Goal: Task Accomplishment & Management: Manage account settings

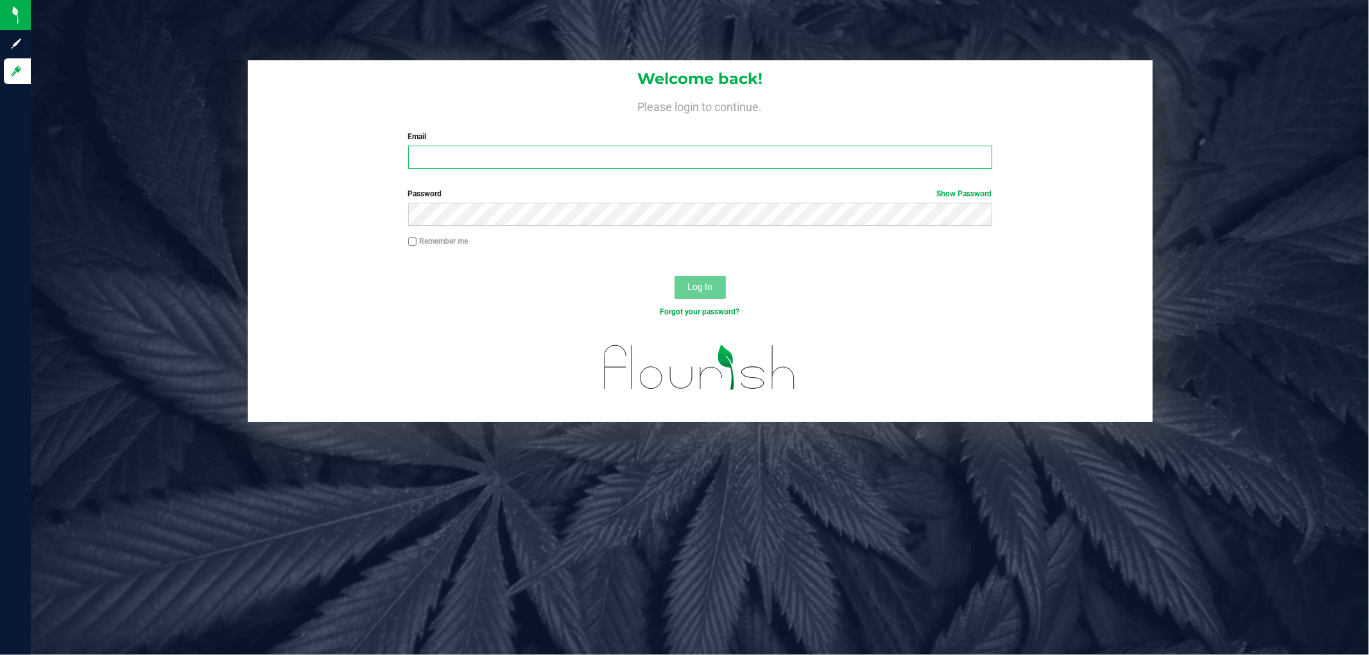
click at [441, 151] on input "Email" at bounding box center [700, 157] width 584 height 23
type input "[EMAIL_ADDRESS][DOMAIN_NAME]"
click at [675, 276] on button "Log In" at bounding box center [700, 287] width 51 height 23
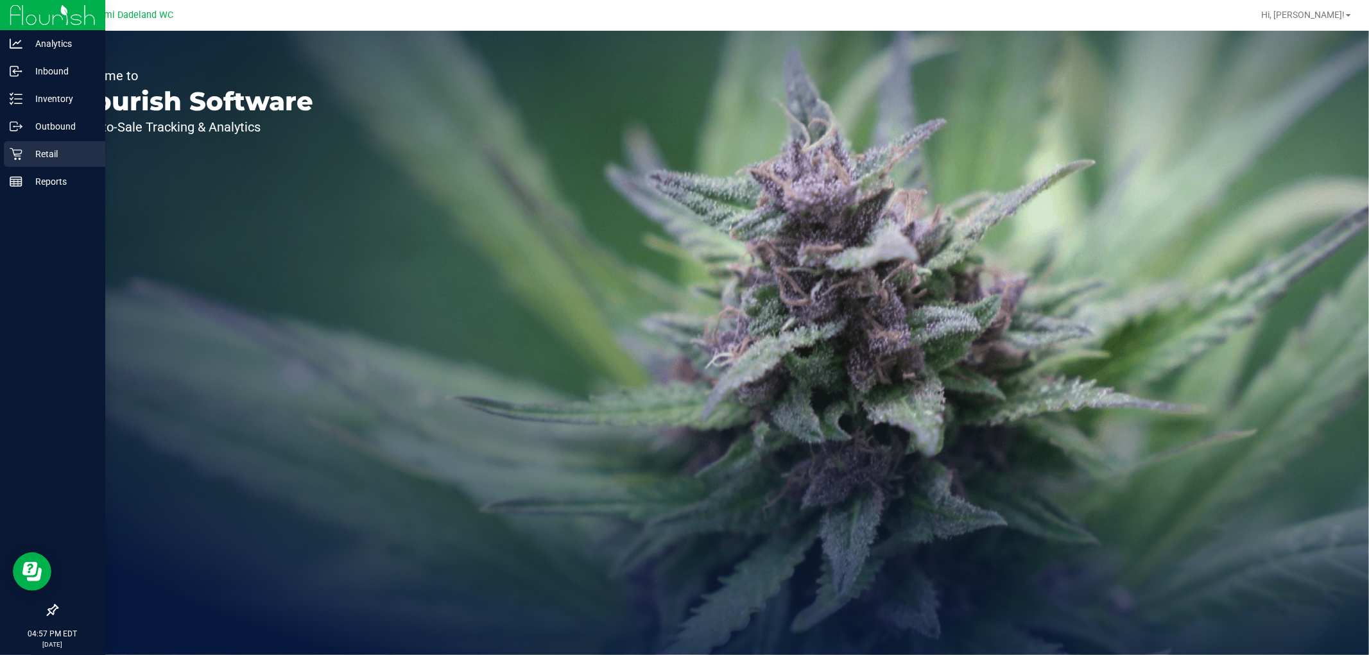
click at [17, 153] on icon at bounding box center [16, 154] width 13 height 13
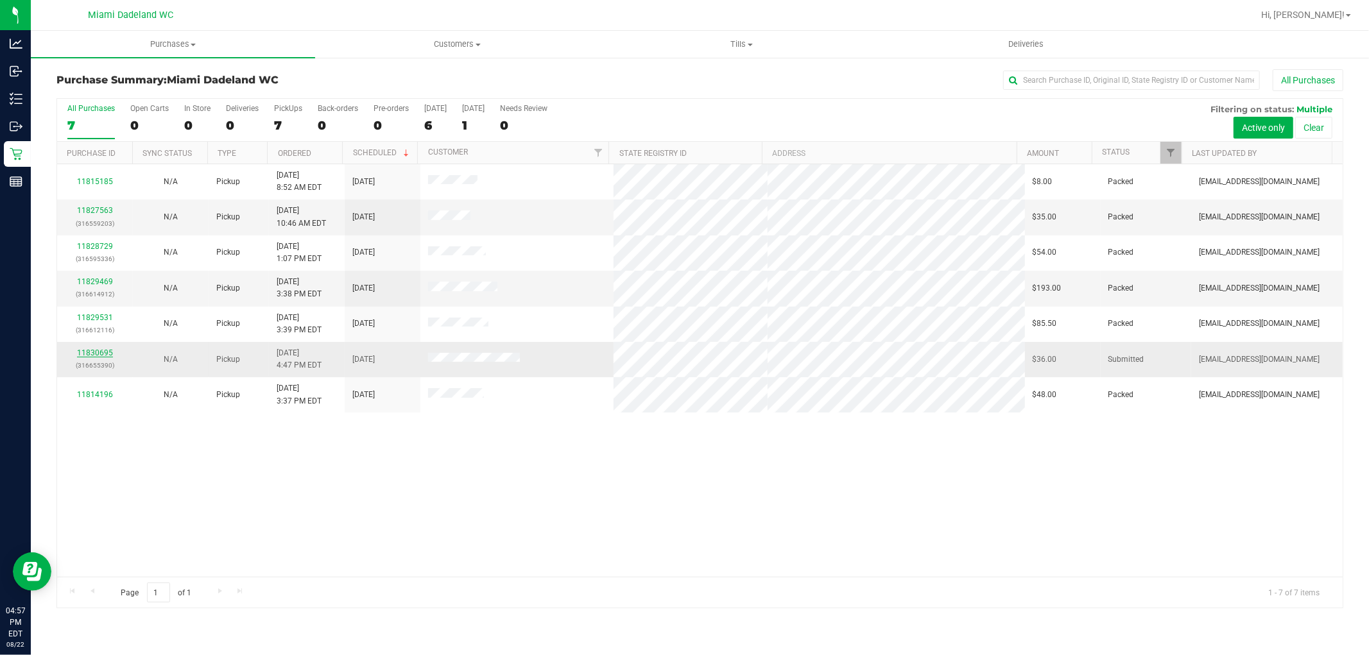
click at [97, 351] on link "11830695" at bounding box center [95, 353] width 36 height 9
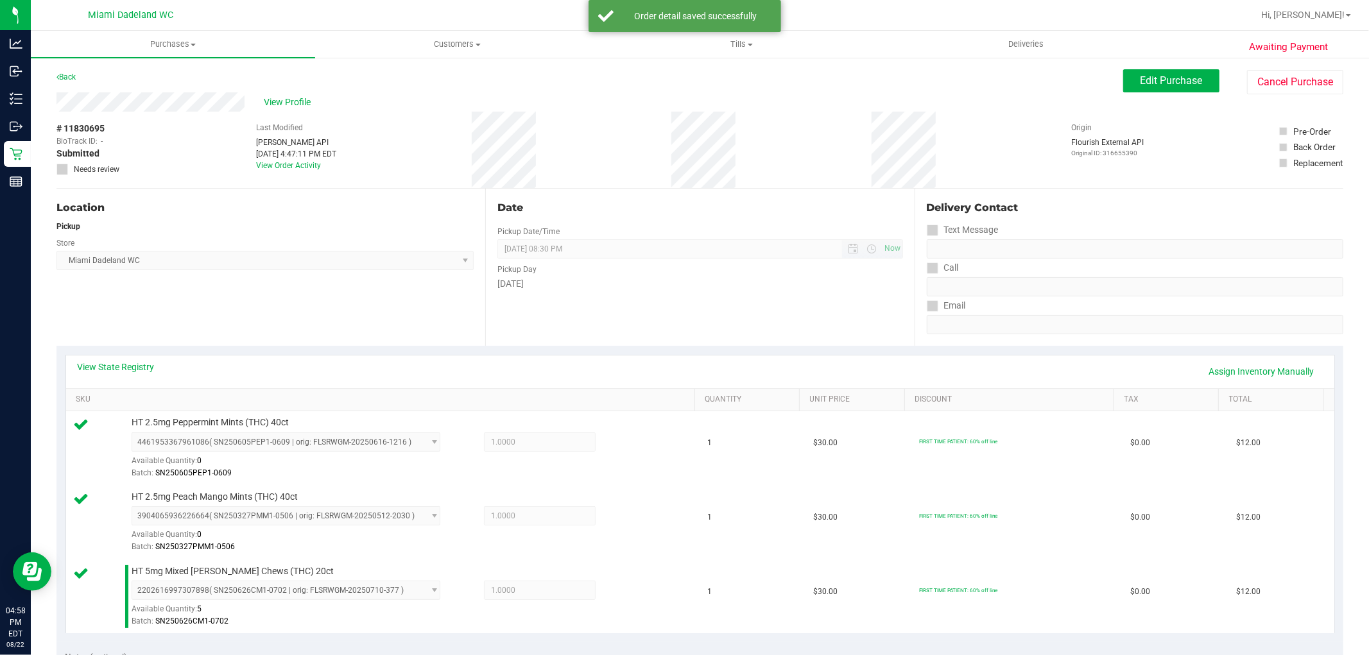
scroll to position [214, 0]
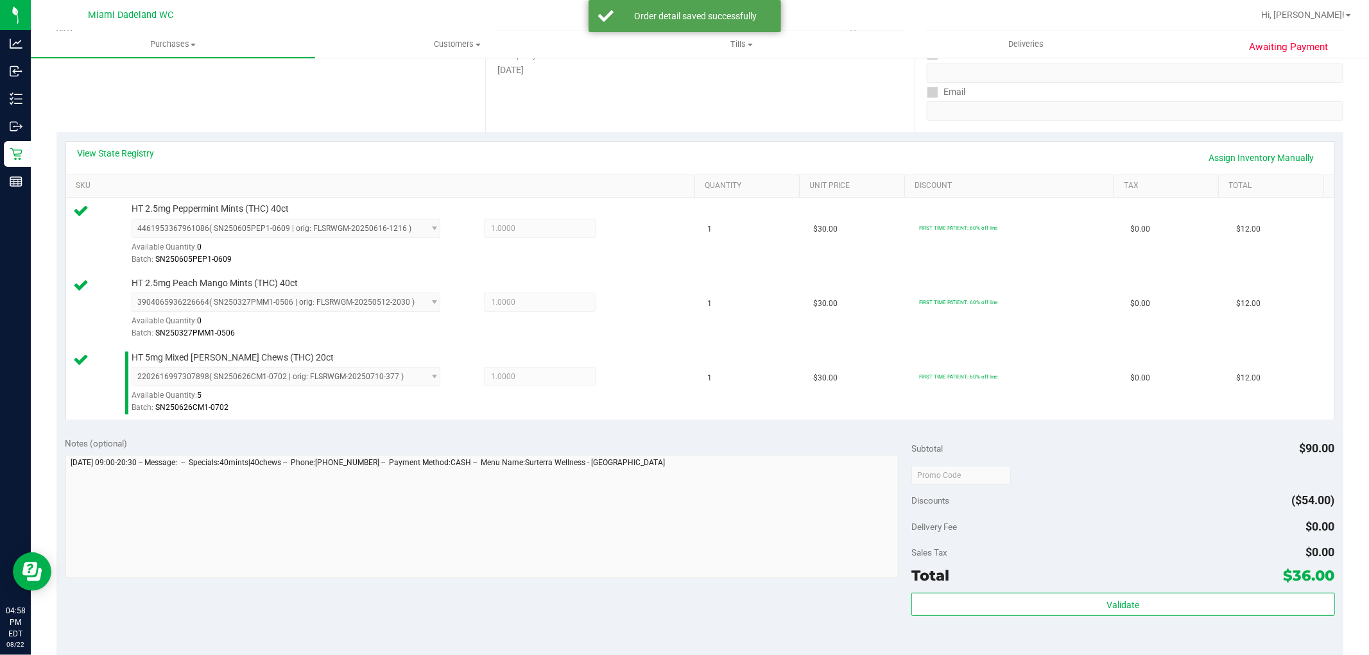
click at [995, 592] on div "Subtotal $90.00 Discounts ($54.00) Delivery Fee $0.00 Sales Tax $0.00 Total $36…" at bounding box center [1122, 544] width 423 height 214
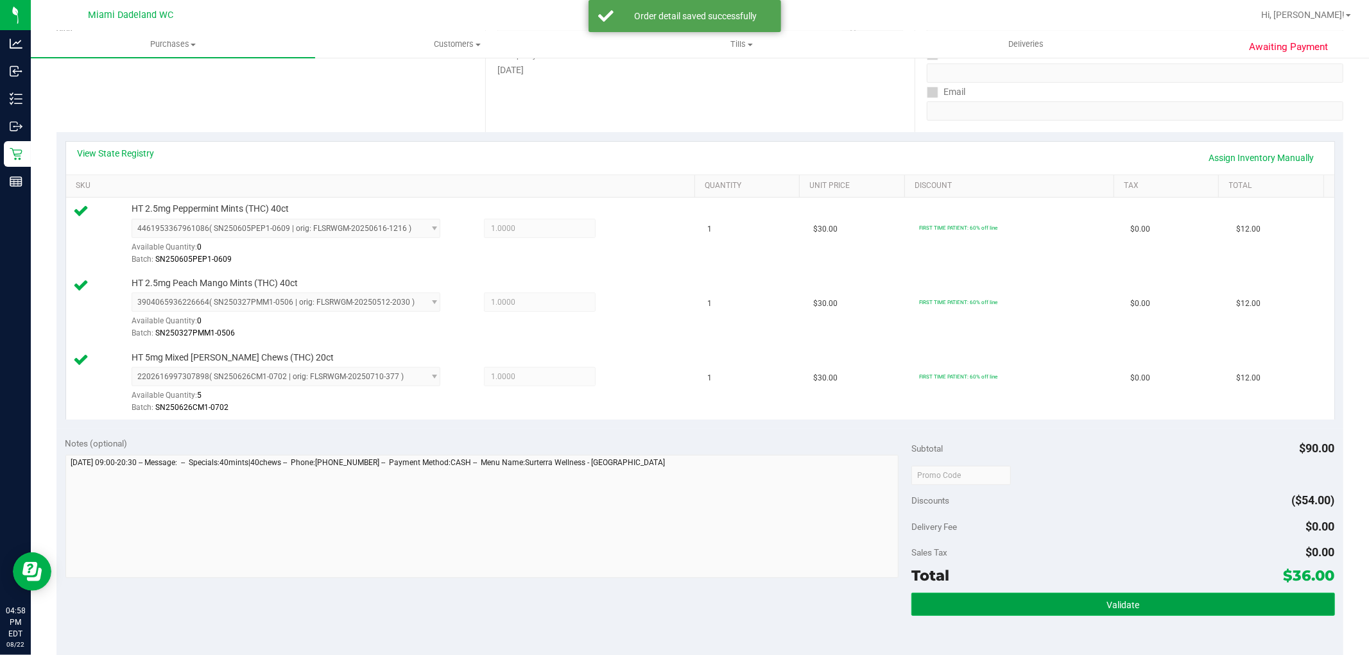
click at [1012, 611] on button "Validate" at bounding box center [1122, 604] width 423 height 23
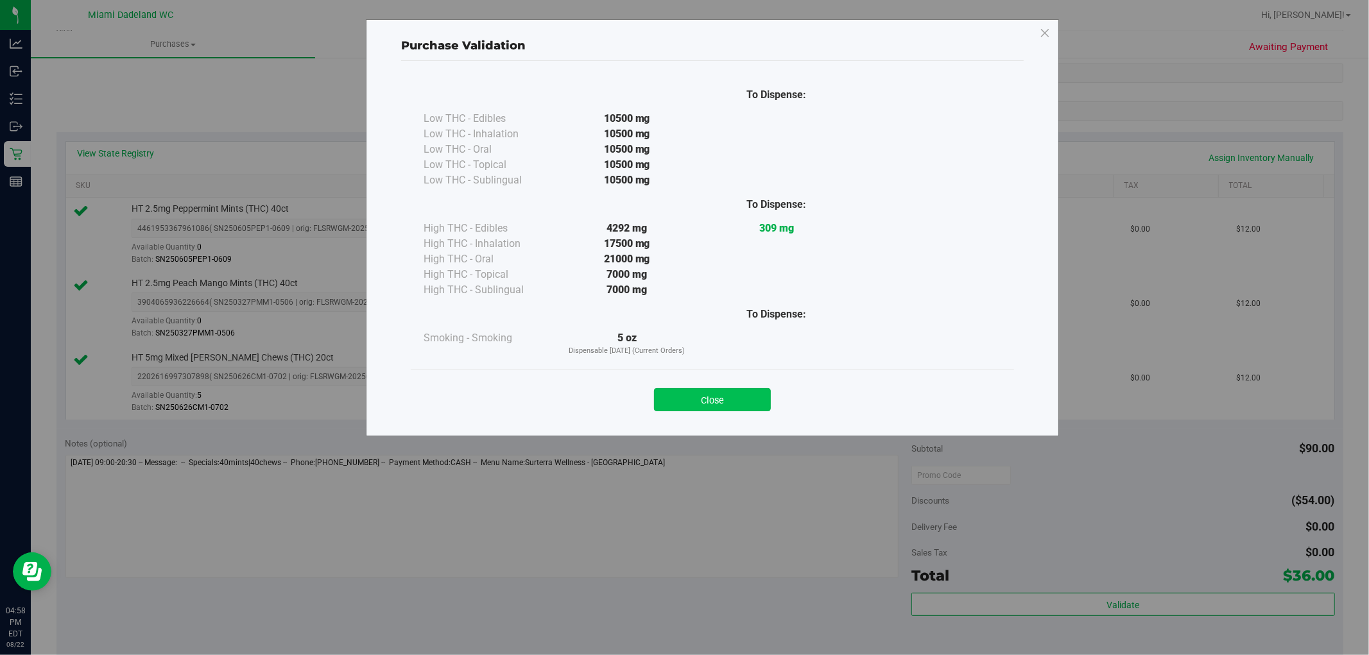
click at [696, 401] on button "Close" at bounding box center [712, 399] width 117 height 23
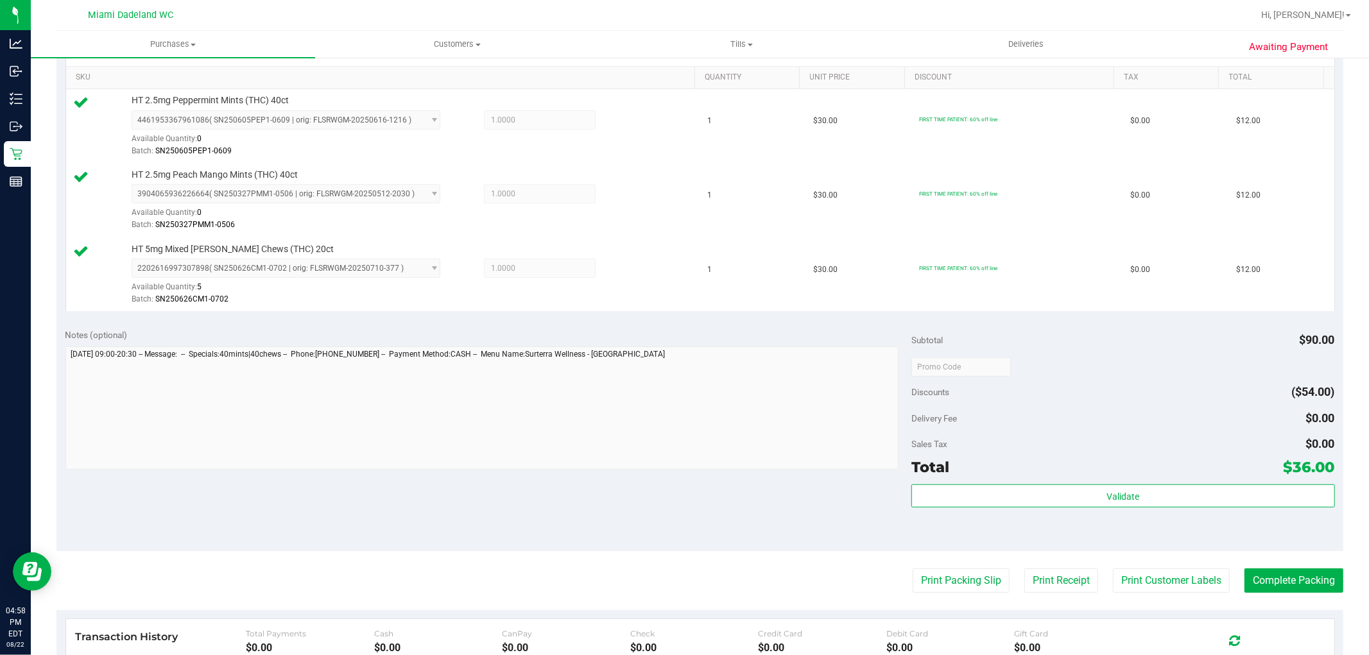
scroll to position [356, 0]
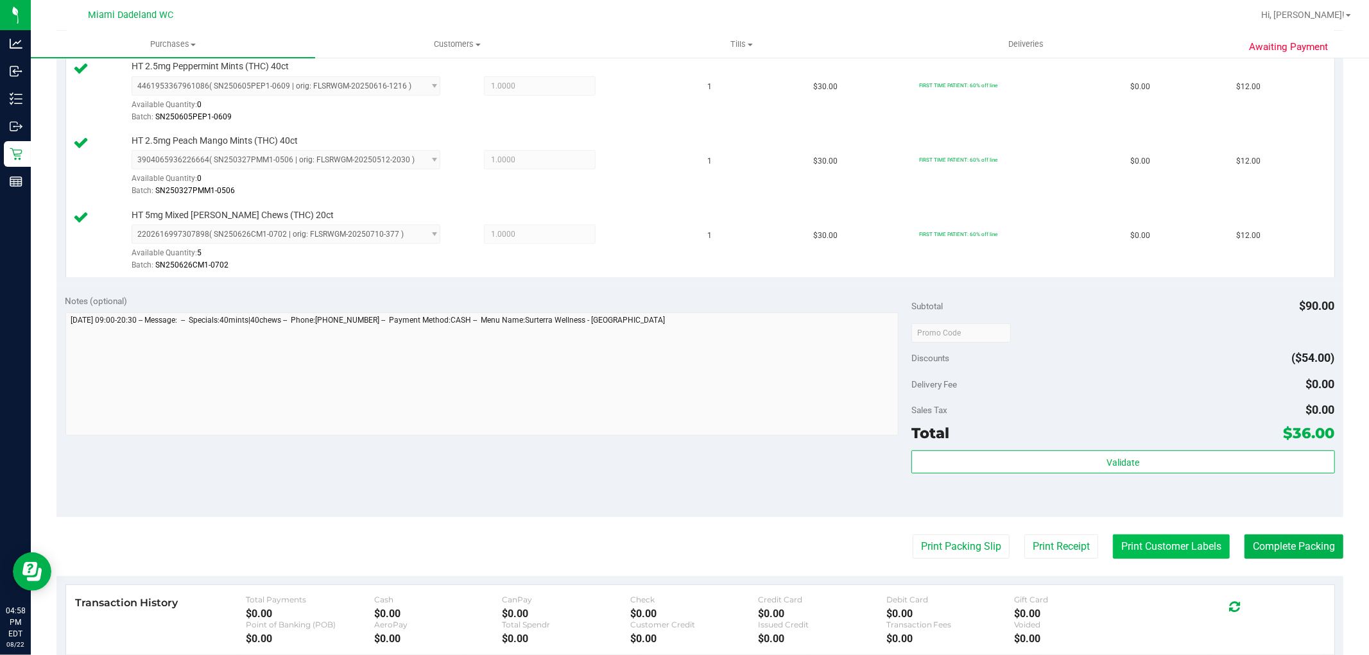
click at [1156, 556] on button "Print Customer Labels" at bounding box center [1171, 547] width 117 height 24
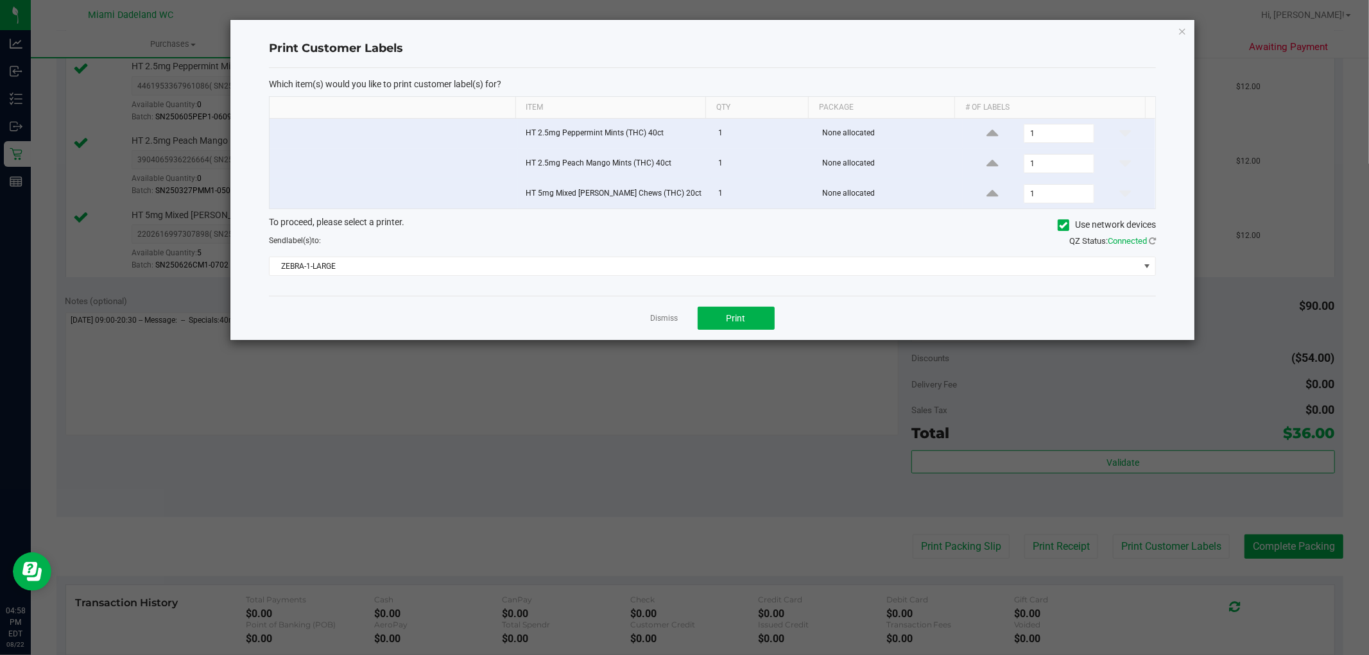
click at [665, 281] on div "Which item(s) would you like to print customer label(s) for? Item Qty Package #…" at bounding box center [712, 182] width 887 height 228
click at [643, 266] on span "ZEBRA-1-LARGE" at bounding box center [705, 266] width 870 height 18
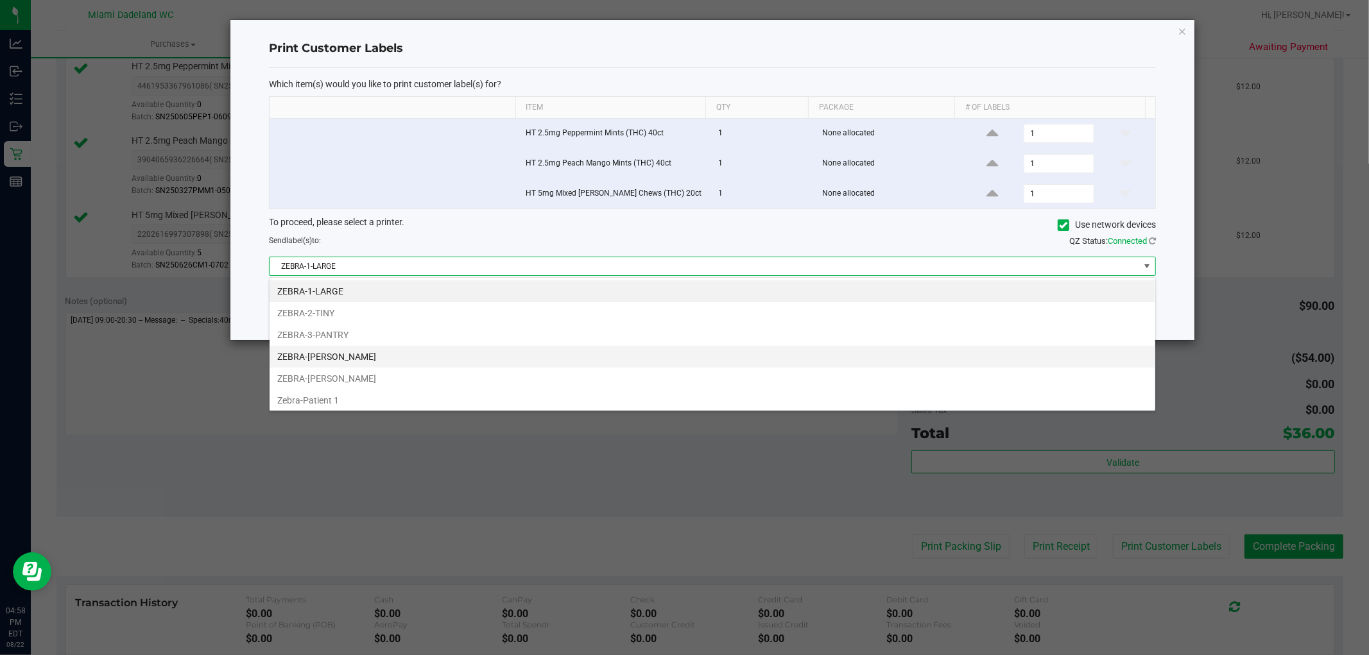
scroll to position [19, 887]
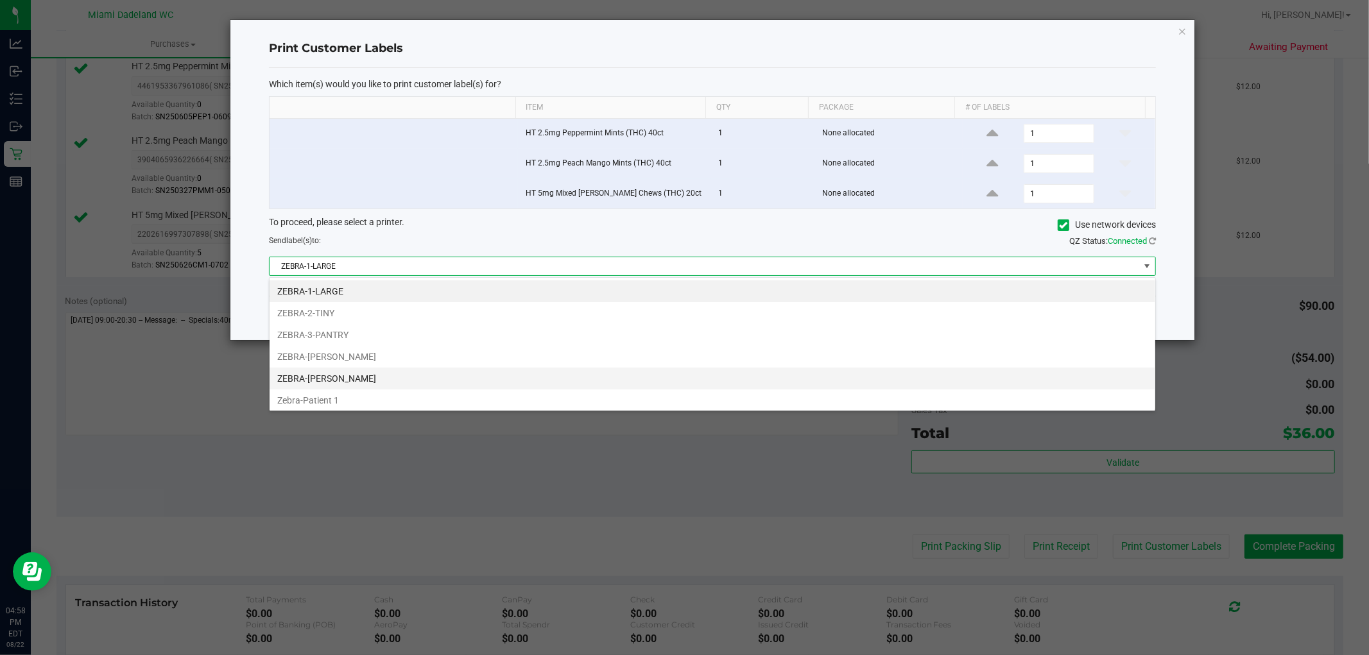
click at [447, 371] on li "ZEBRA-[PERSON_NAME]" at bounding box center [713, 379] width 886 height 22
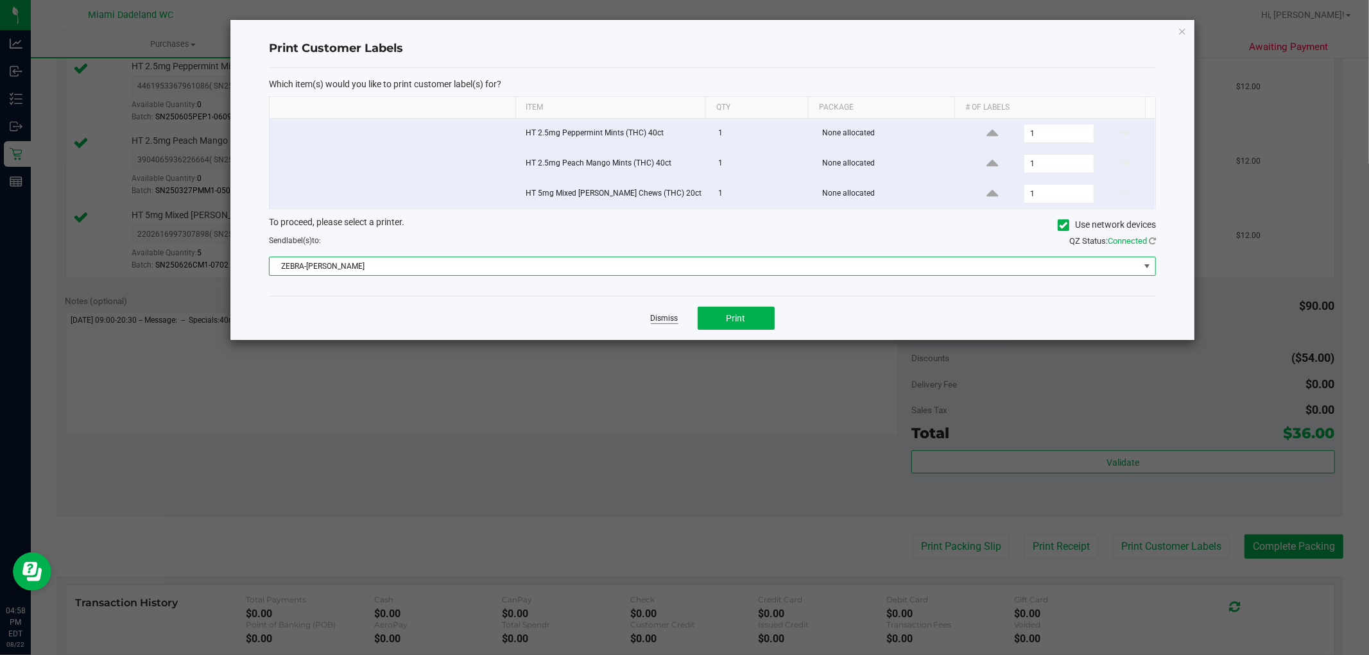
click at [669, 315] on link "Dismiss" at bounding box center [665, 318] width 28 height 11
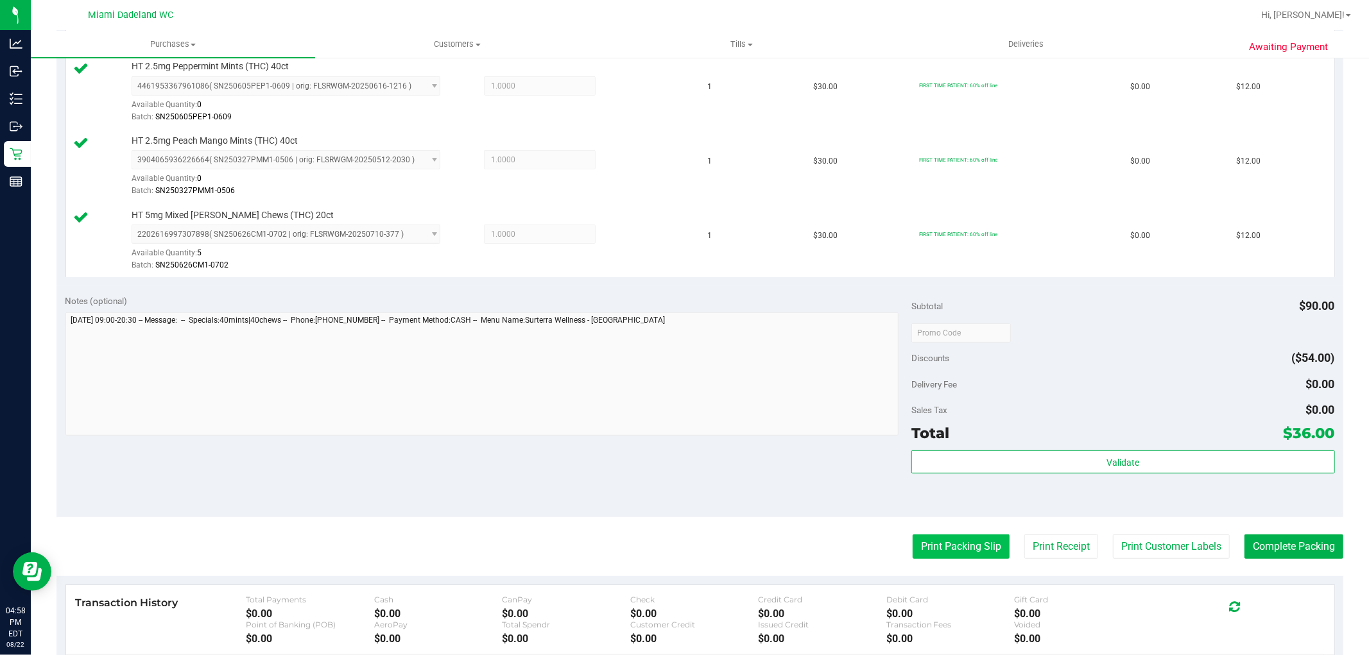
click at [933, 554] on button "Print Packing Slip" at bounding box center [961, 547] width 97 height 24
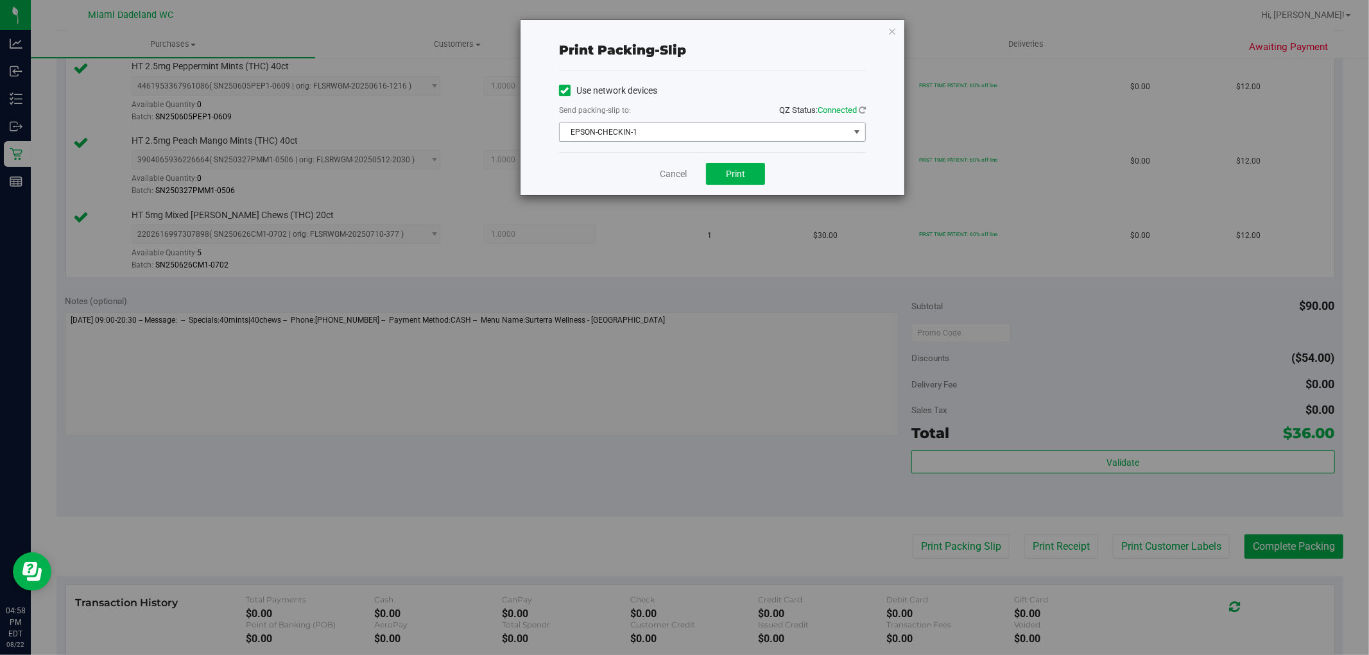
click at [702, 130] on span "EPSON-CHECKIN-1" at bounding box center [704, 132] width 289 height 18
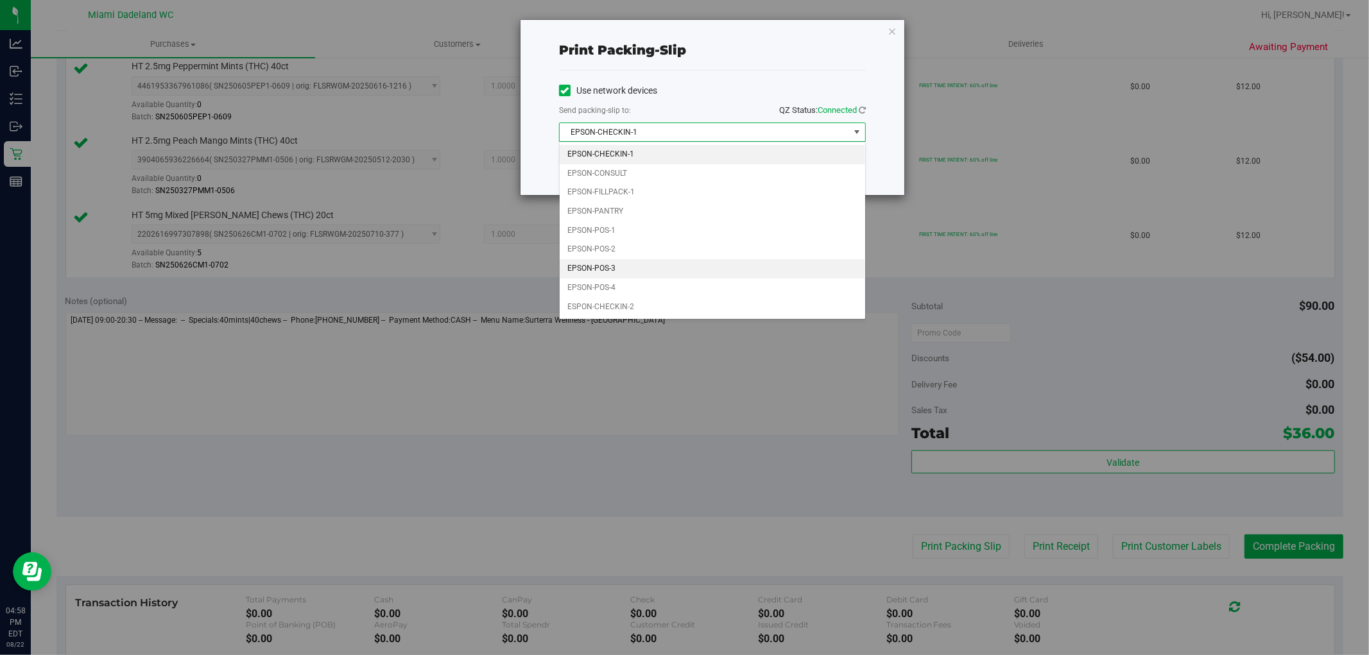
click at [617, 262] on li "EPSON-POS-3" at bounding box center [713, 268] width 306 height 19
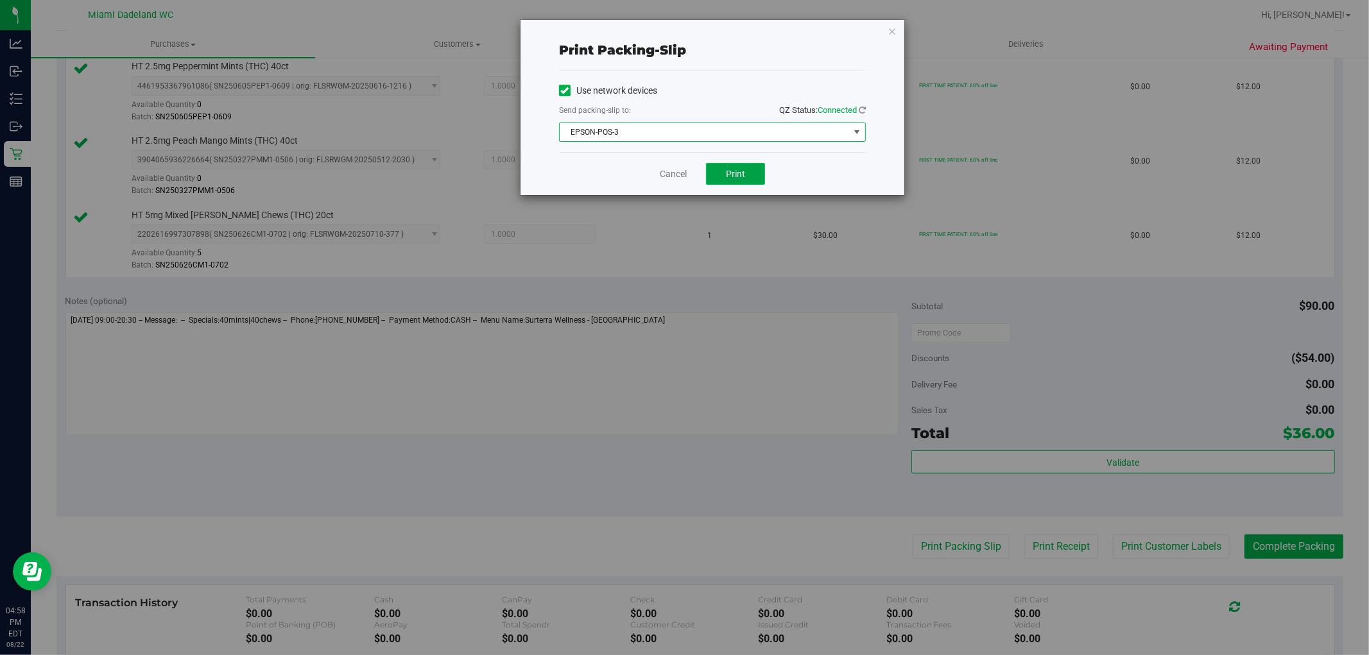
click at [732, 173] on span "Print" at bounding box center [735, 174] width 19 height 10
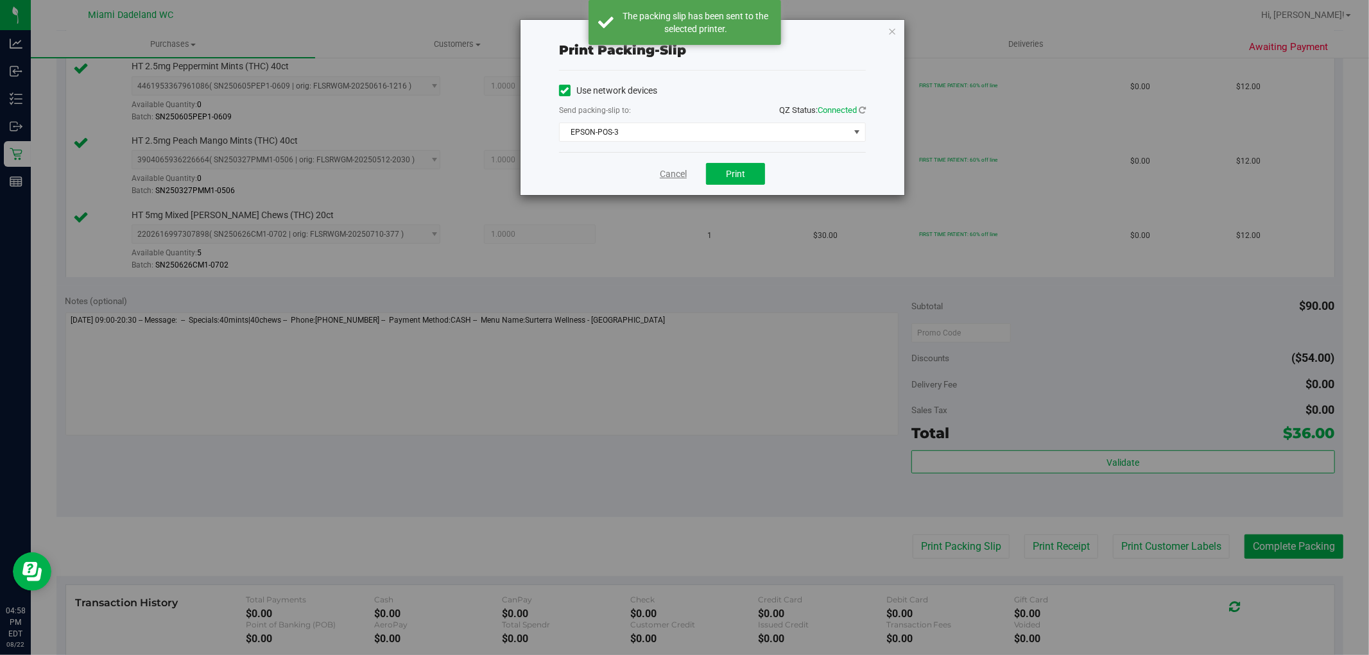
click at [673, 176] on link "Cancel" at bounding box center [673, 174] width 27 height 13
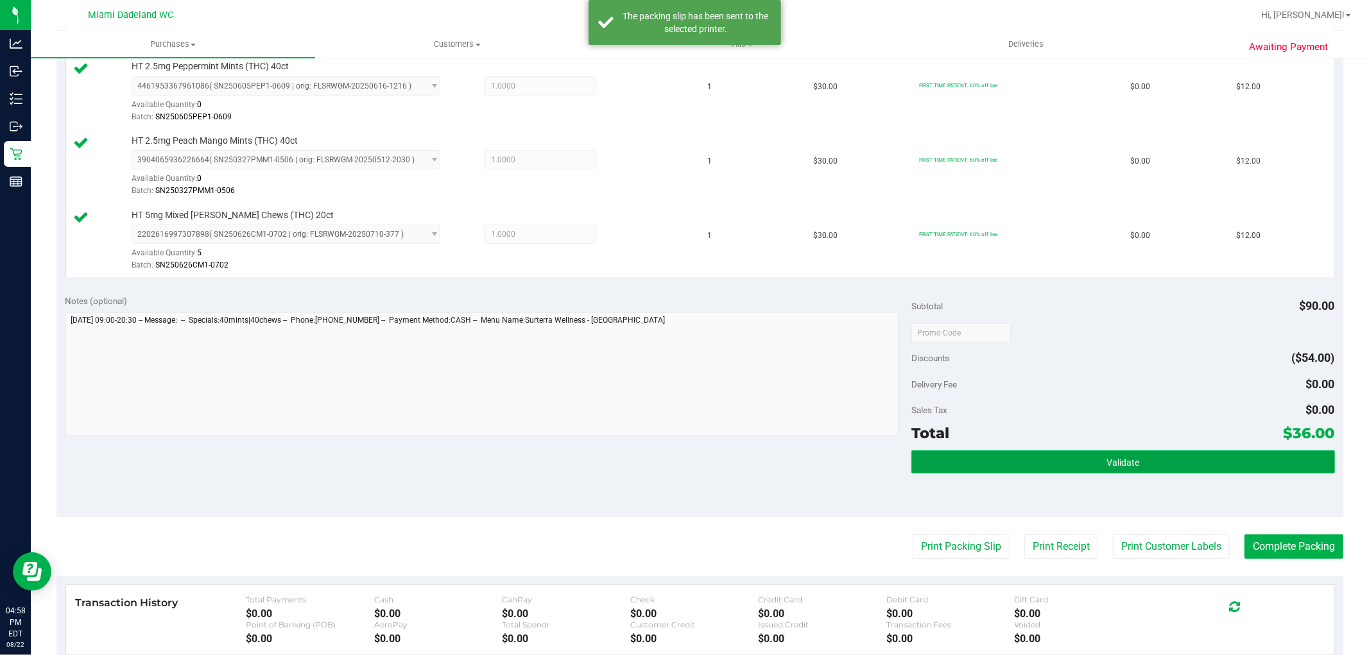
click at [1048, 461] on button "Validate" at bounding box center [1122, 462] width 423 height 23
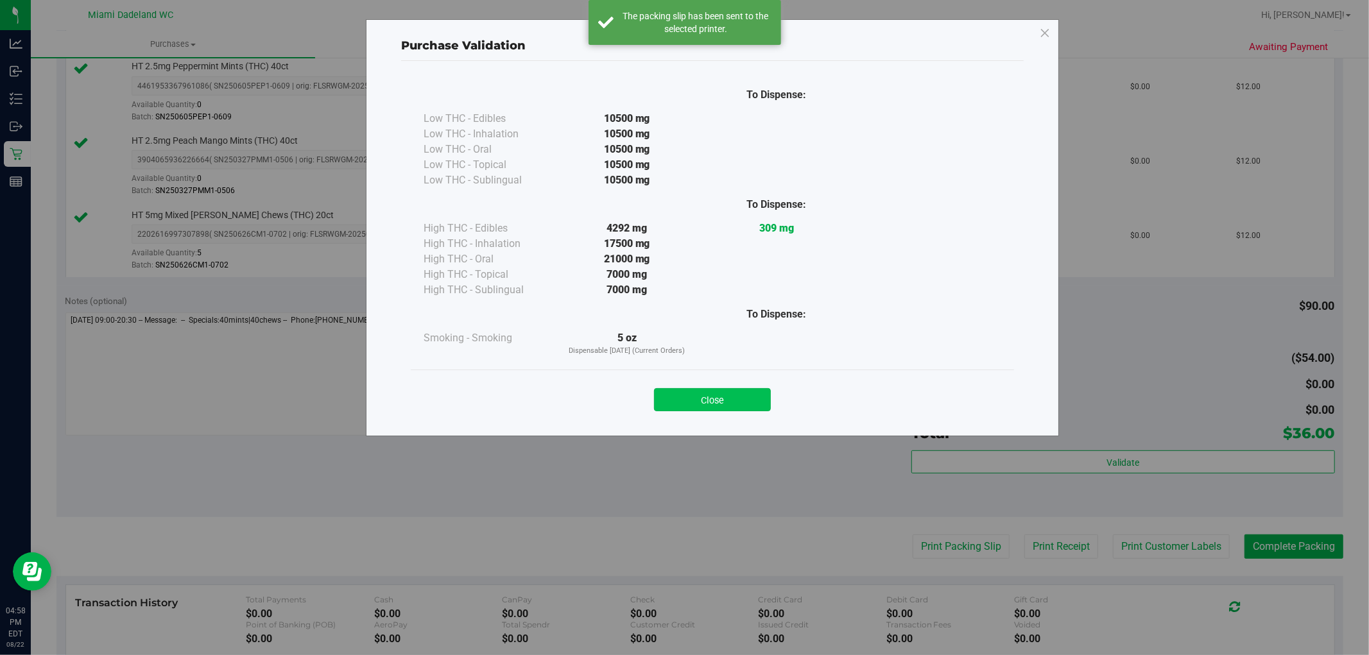
click at [678, 404] on button "Close" at bounding box center [712, 399] width 117 height 23
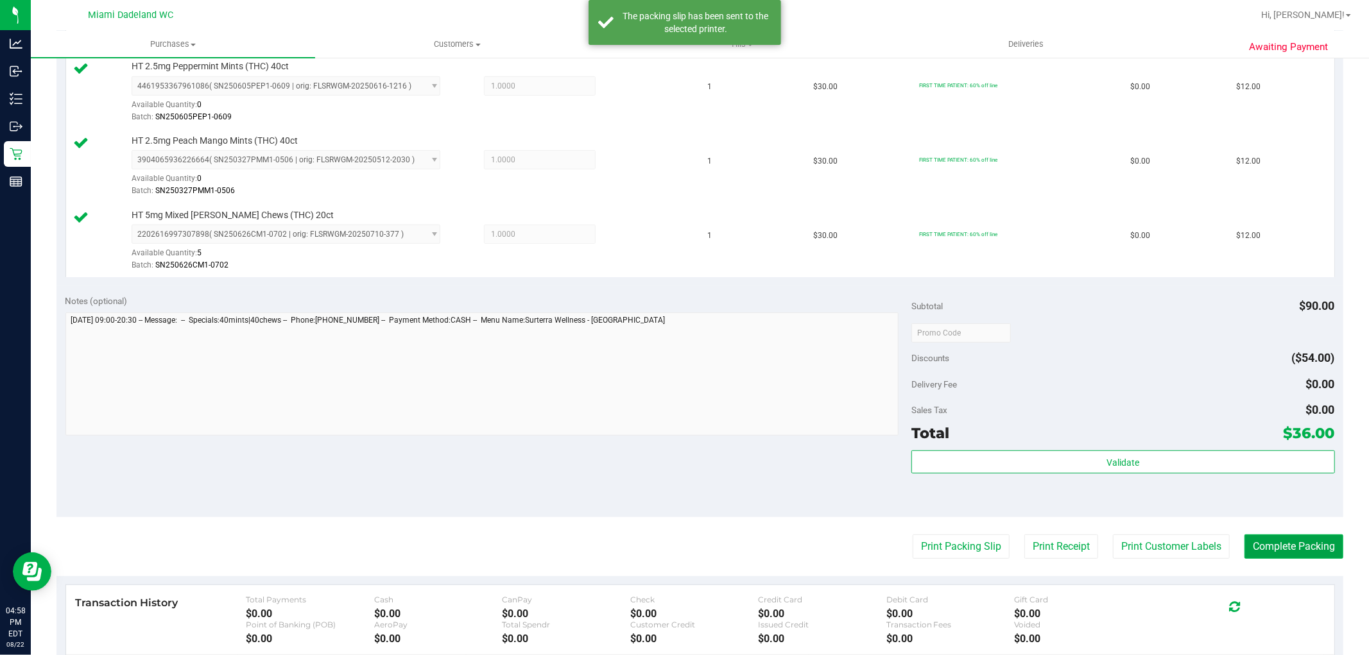
click at [1266, 553] on button "Complete Packing" at bounding box center [1294, 547] width 99 height 24
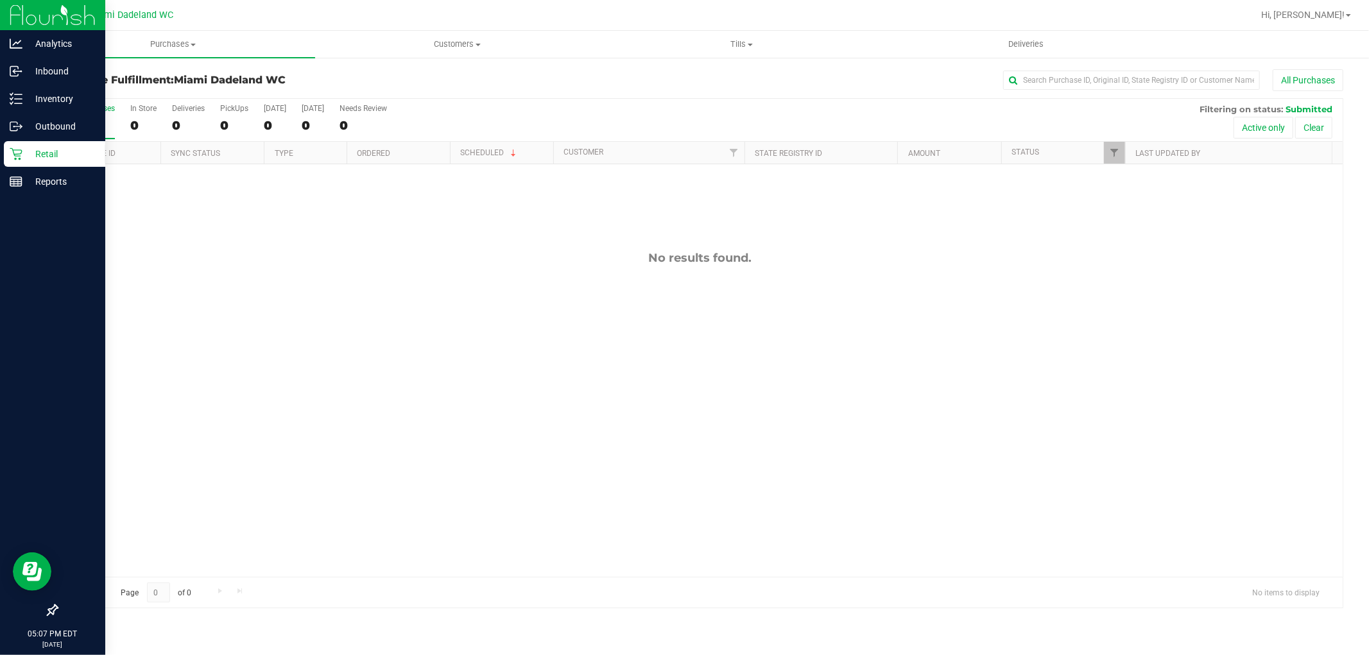
click at [28, 146] on p "Retail" at bounding box center [60, 153] width 77 height 15
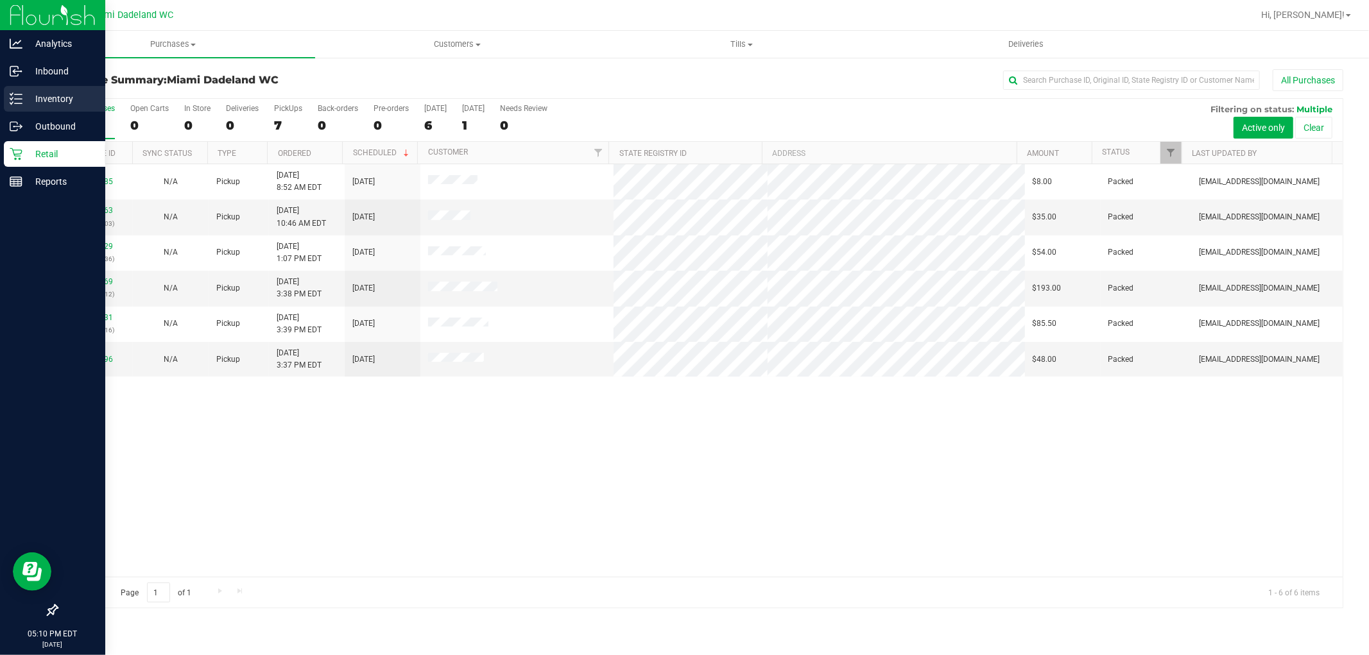
click at [42, 106] on p "Inventory" at bounding box center [60, 98] width 77 height 15
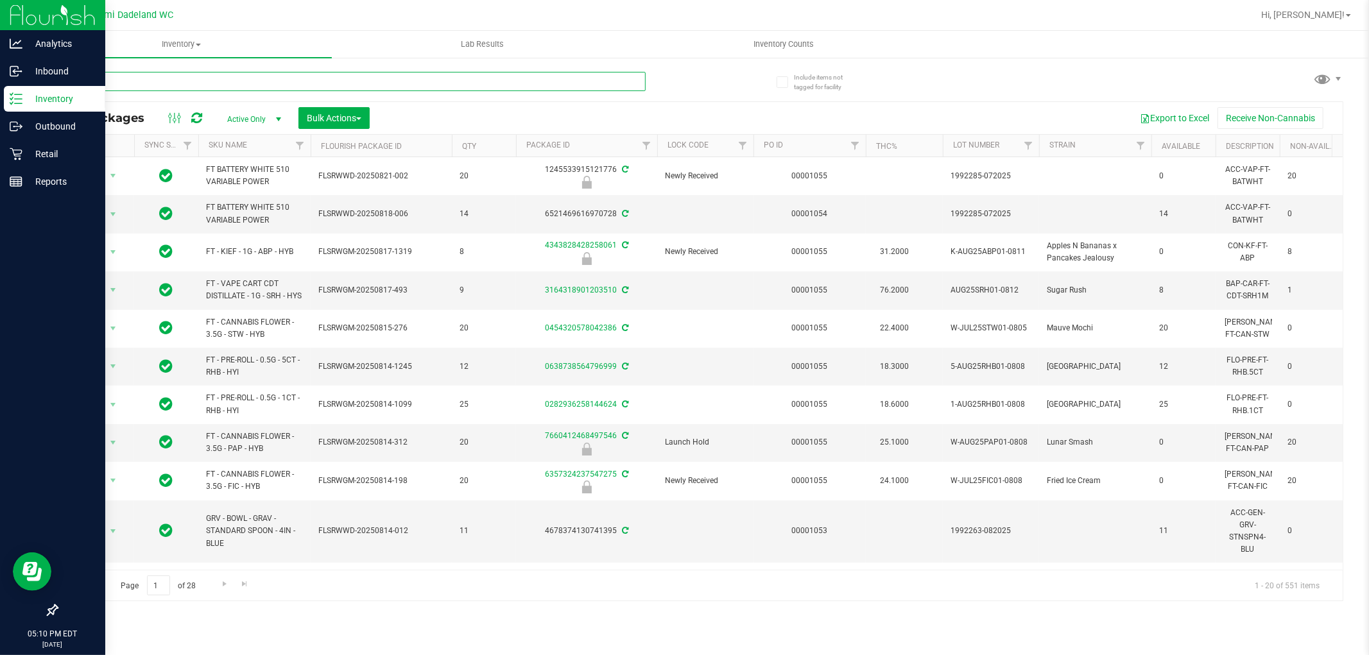
click at [197, 74] on input "text" at bounding box center [350, 81] width 589 height 19
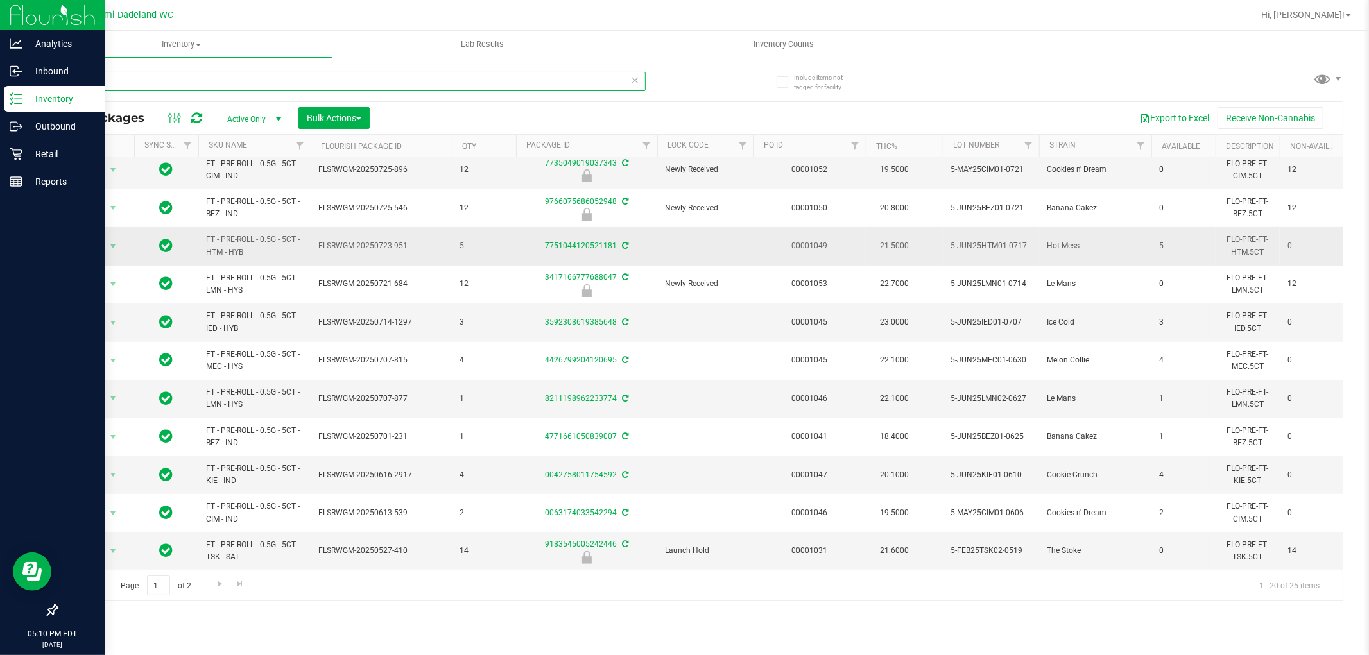
scroll to position [361, 0]
type input "5ct"
click at [214, 591] on link "Go to the next page" at bounding box center [220, 584] width 19 height 17
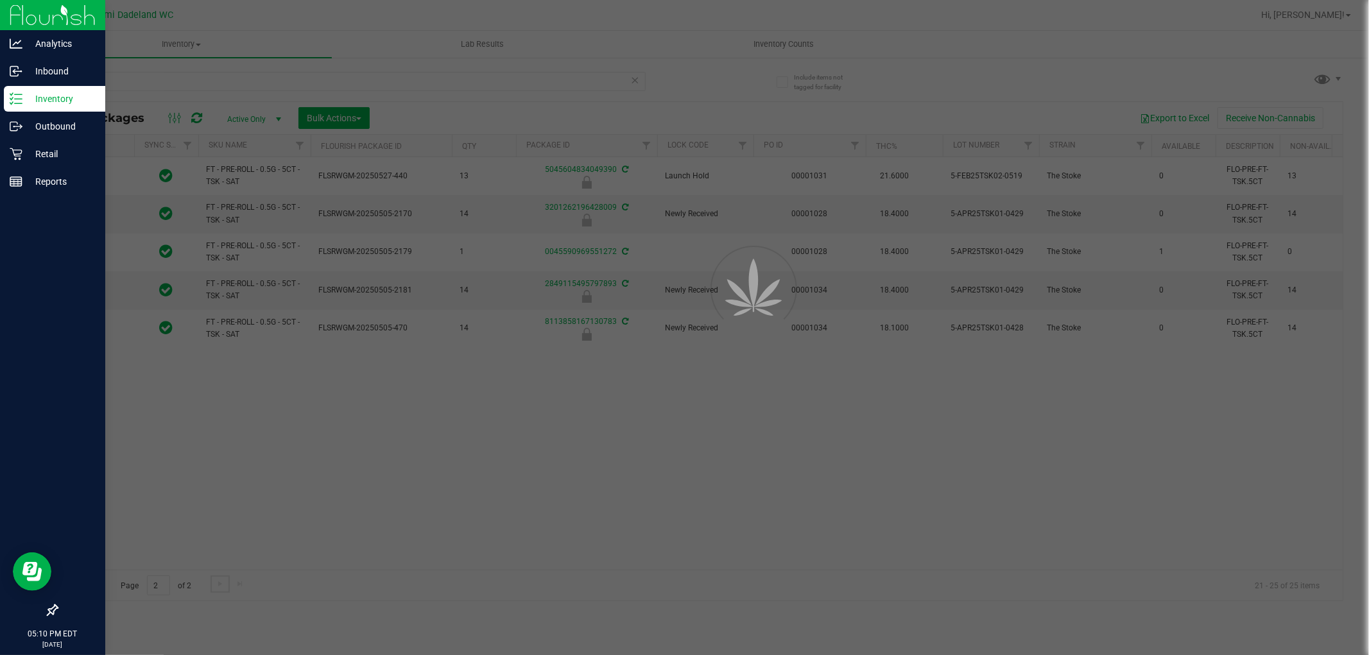
scroll to position [0, 0]
